Goal: Task Accomplishment & Management: Complete application form

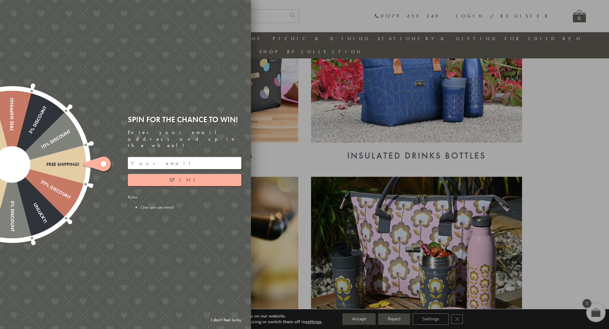
scroll to position [305, 0]
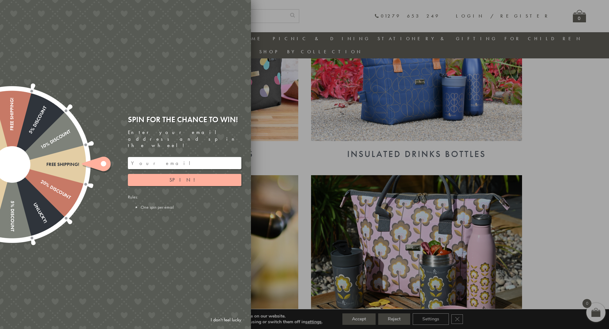
click at [312, 75] on div at bounding box center [304, 164] width 609 height 329
click at [230, 320] on link "I don't feel lucky" at bounding box center [225, 320] width 37 height 12
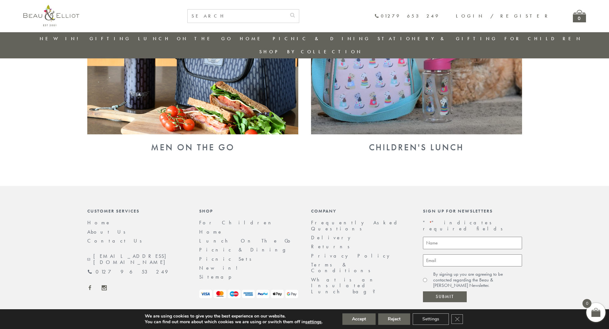
scroll to position [687, 0]
click at [90, 228] on link "About Us" at bounding box center [108, 231] width 42 height 7
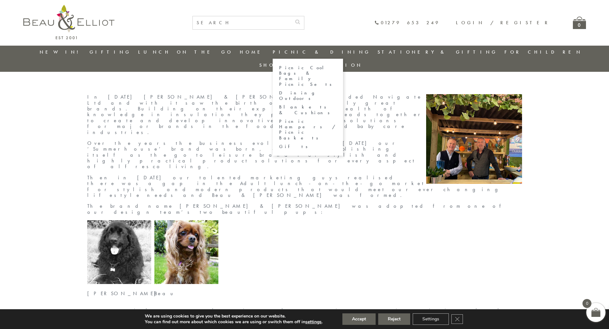
click at [297, 52] on link "Picnic & Dining" at bounding box center [322, 52] width 98 height 6
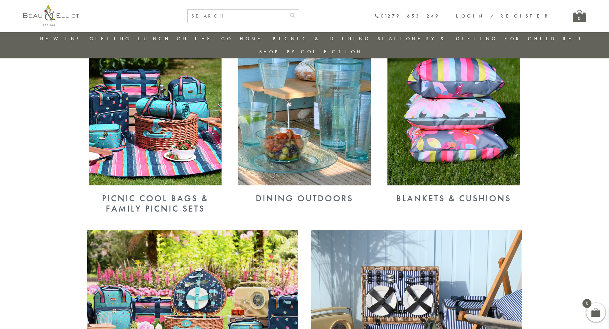
scroll to position [263, 0]
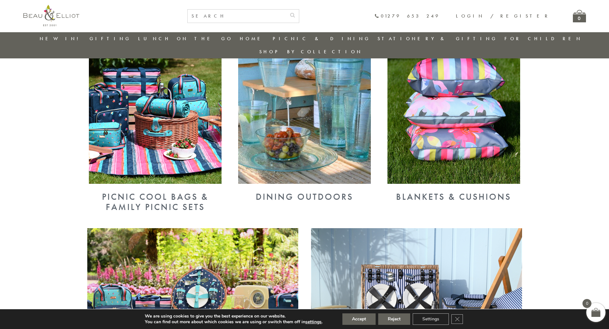
click at [150, 128] on img at bounding box center [155, 107] width 133 height 153
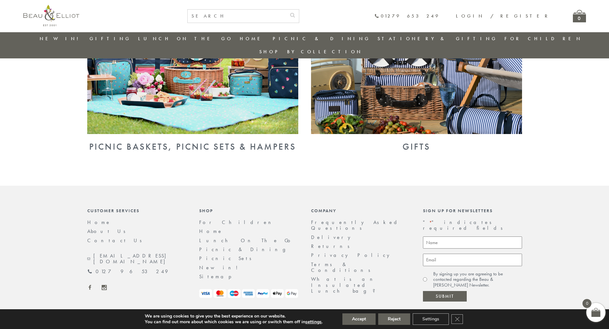
scroll to position [510, 0]
click at [211, 265] on link "New in!" at bounding box center [220, 268] width 43 height 7
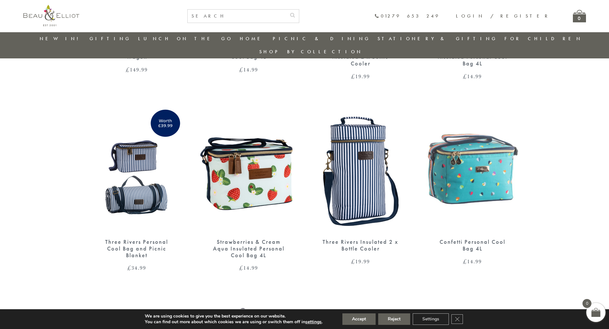
scroll to position [574, 0]
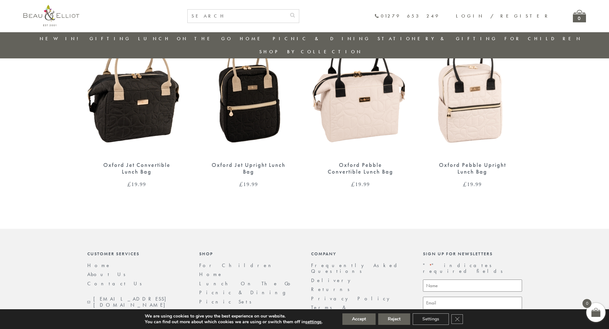
scroll to position [496, 0]
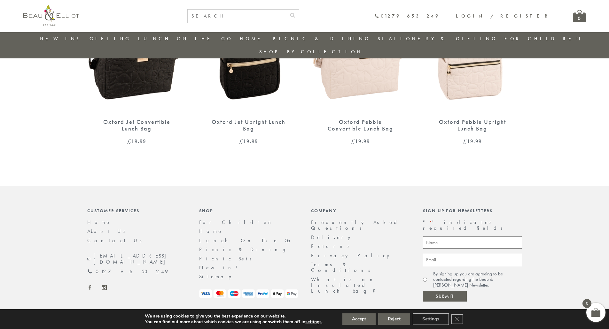
click at [106, 237] on link "Contact Us" at bounding box center [116, 240] width 59 height 7
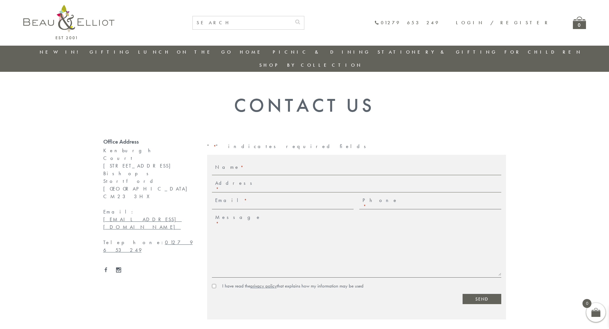
click at [243, 165] on label "Name *" at bounding box center [231, 170] width 32 height 11
click at [247, 165] on input "Name *" at bounding box center [374, 170] width 254 height 11
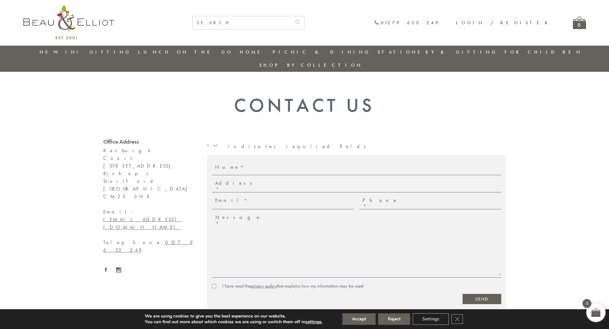
click at [250, 165] on input "Name *" at bounding box center [374, 170] width 254 height 11
type input "[PERSON_NAME]"
type input "THEO PAPHITIS RETAIL GROUP, 1"
type input "vrindasingh@robertdyas.co.uk"
type input "07990466431"
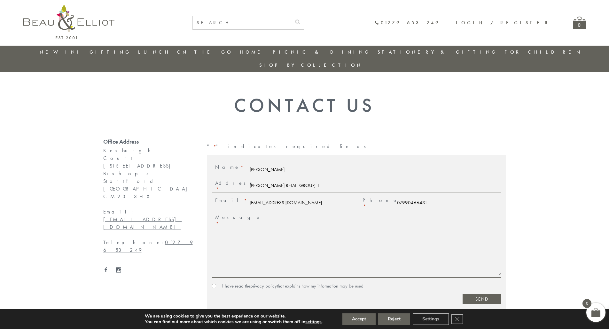
click at [323, 181] on input "THEO PAPHITIS RETAIL GROUP, 1" at bounding box center [374, 186] width 254 height 11
click at [317, 181] on input "THEO PAPHITIS RETAIL GROUP, 1" at bounding box center [374, 186] width 254 height 11
click at [315, 181] on input "THEO PAPHITIS RETAIL GROUP, 1" at bounding box center [374, 186] width 254 height 11
click at [286, 181] on input "THEO PAPHITIS RETAIL GROUP, 1" at bounding box center [374, 186] width 254 height 11
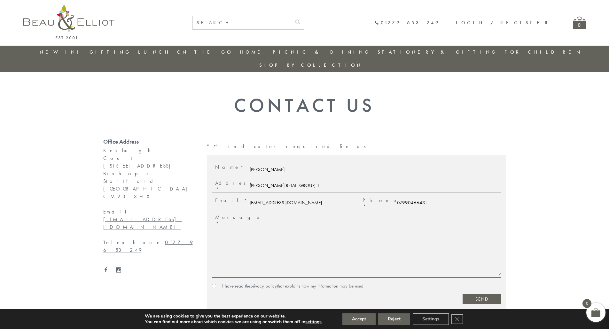
click at [286, 181] on input "THEO PAPHITIS RETAIL GROUP, 1" at bounding box center [374, 186] width 254 height 11
paste input "Robert Dyas Holdings Limited Kindred House 17 Hartfield Road Wimbledon London S…"
type input "Robert Dyas Holdings Limited Kindred House 17 Hartfield Road Wimbledon London S…"
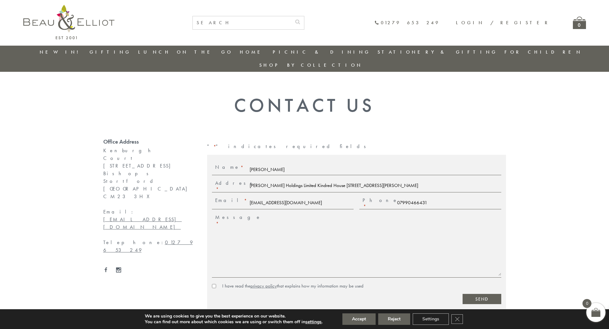
click at [314, 215] on textarea "Message *" at bounding box center [374, 245] width 254 height 61
click at [433, 166] on div "X/Twitter This field is for validation purposes and should be left unchanged. N…" at bounding box center [356, 227] width 289 height 125
click at [448, 215] on textarea "Message *" at bounding box center [374, 245] width 254 height 61
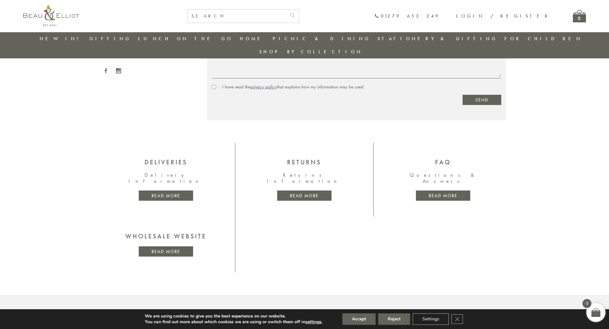
scroll to position [287, 0]
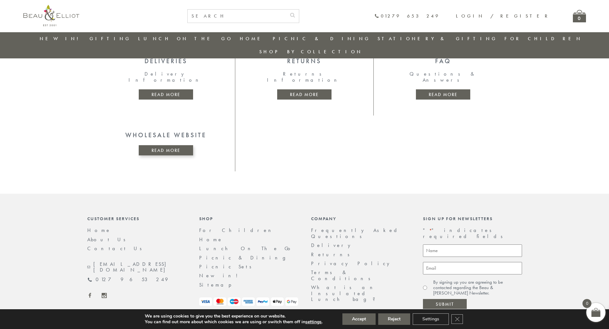
click at [182, 145] on link "Read more" at bounding box center [166, 150] width 54 height 10
